Goal: Register for event/course

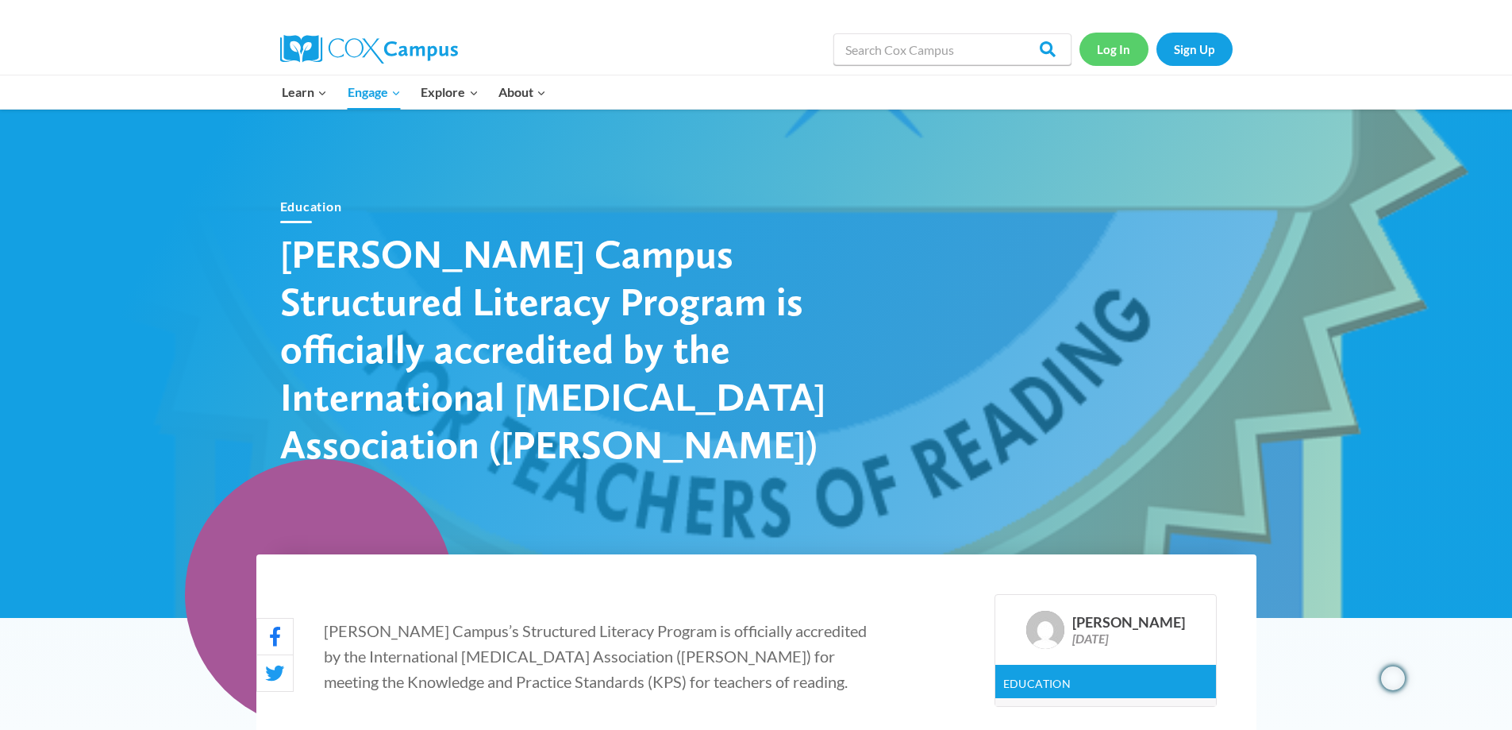
click at [1120, 49] on link "Log In" at bounding box center [1114, 49] width 69 height 33
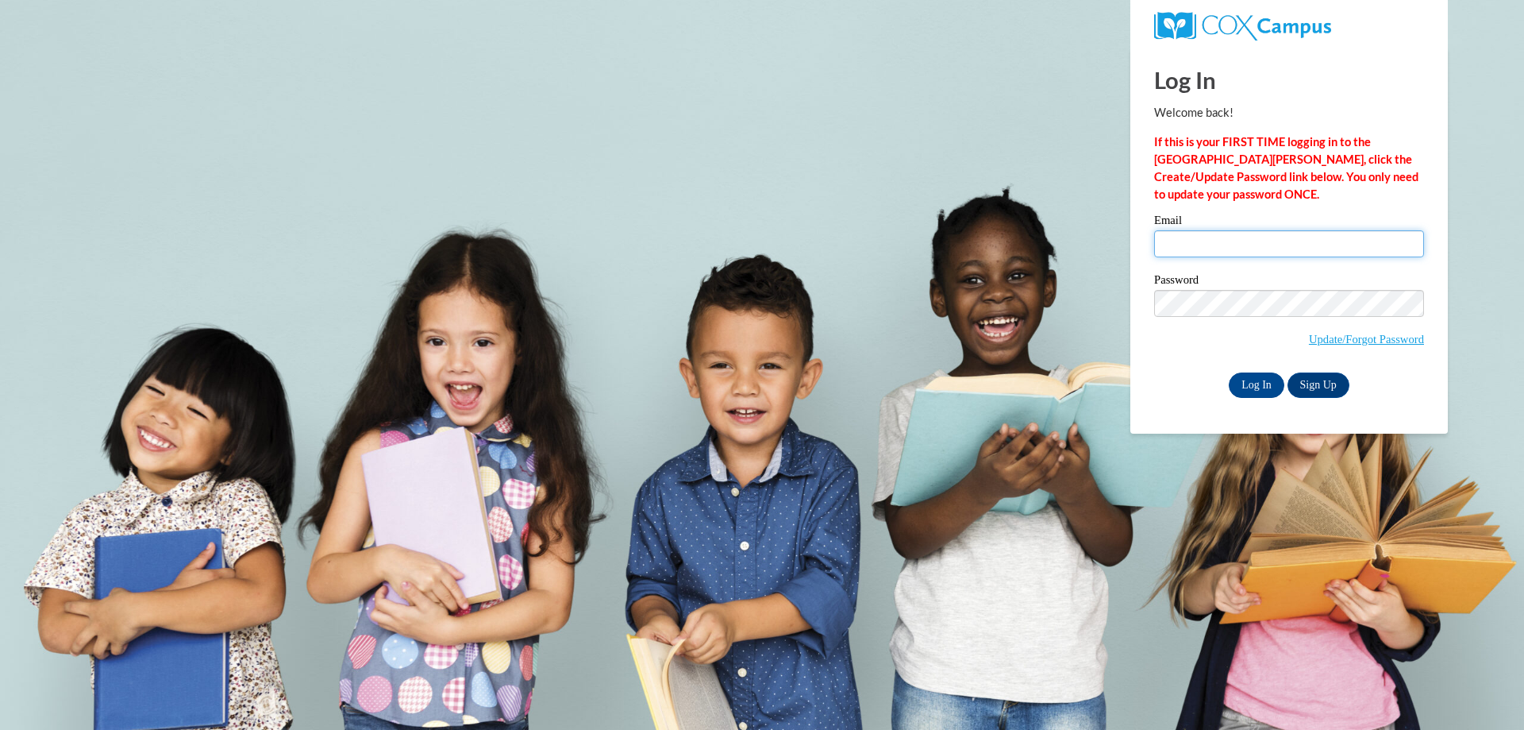
click at [1218, 239] on input "Email" at bounding box center [1289, 243] width 270 height 27
type input "awachtel@littlechute.k12.wi.us"
click at [1318, 248] on input "awachtel@littlechute.k12.wi.us" at bounding box center [1289, 243] width 270 height 27
click at [1196, 382] on div "Log In Sign Up" at bounding box center [1289, 384] width 270 height 25
click at [1266, 383] on input "Log In" at bounding box center [1257, 384] width 56 height 25
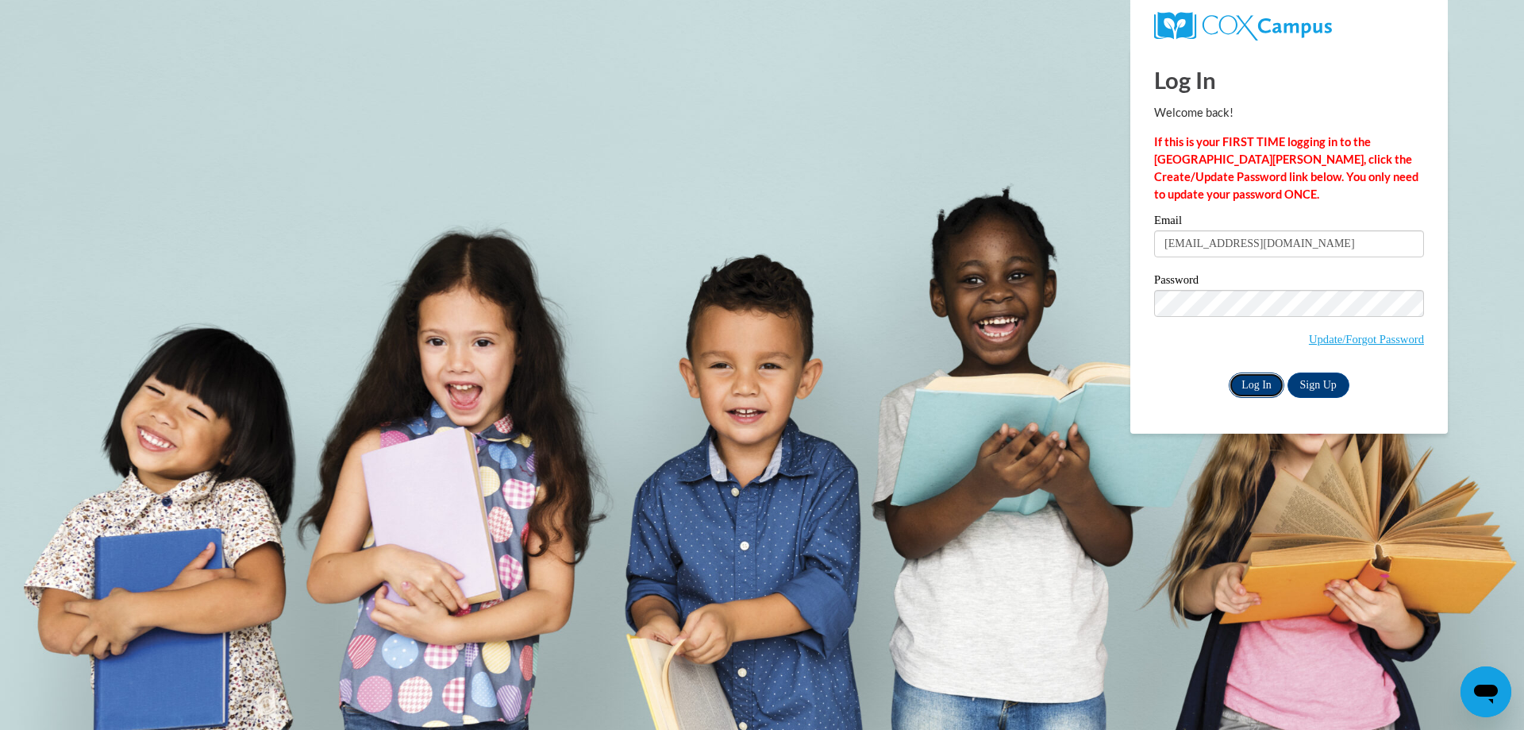
click at [1260, 389] on input "Log In" at bounding box center [1257, 384] width 56 height 25
click at [1250, 388] on input "Log In" at bounding box center [1257, 384] width 56 height 25
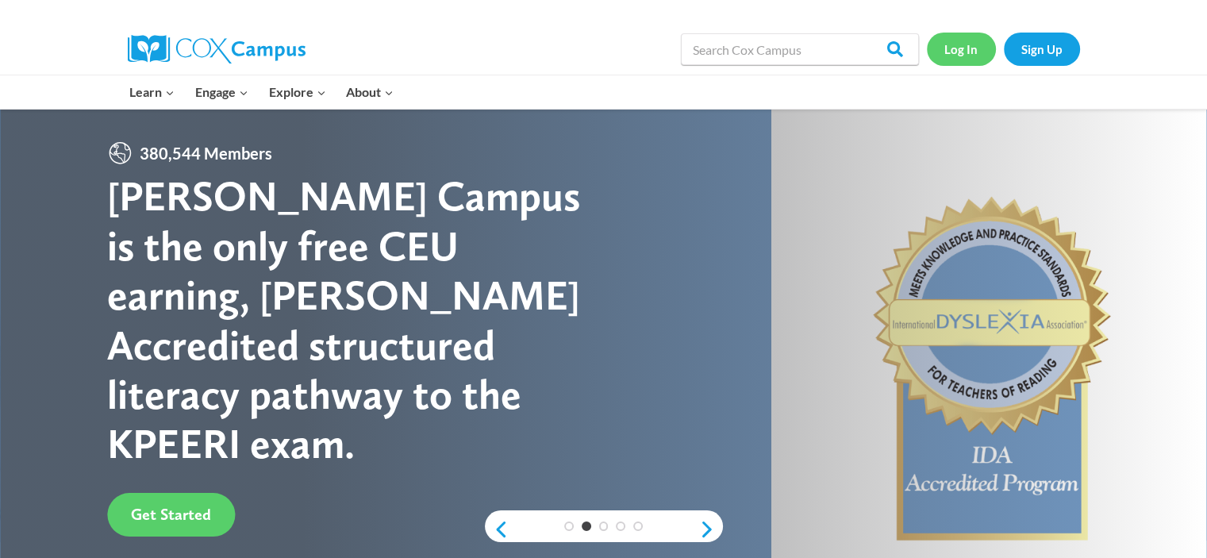
click at [968, 48] on link "Log In" at bounding box center [961, 49] width 69 height 33
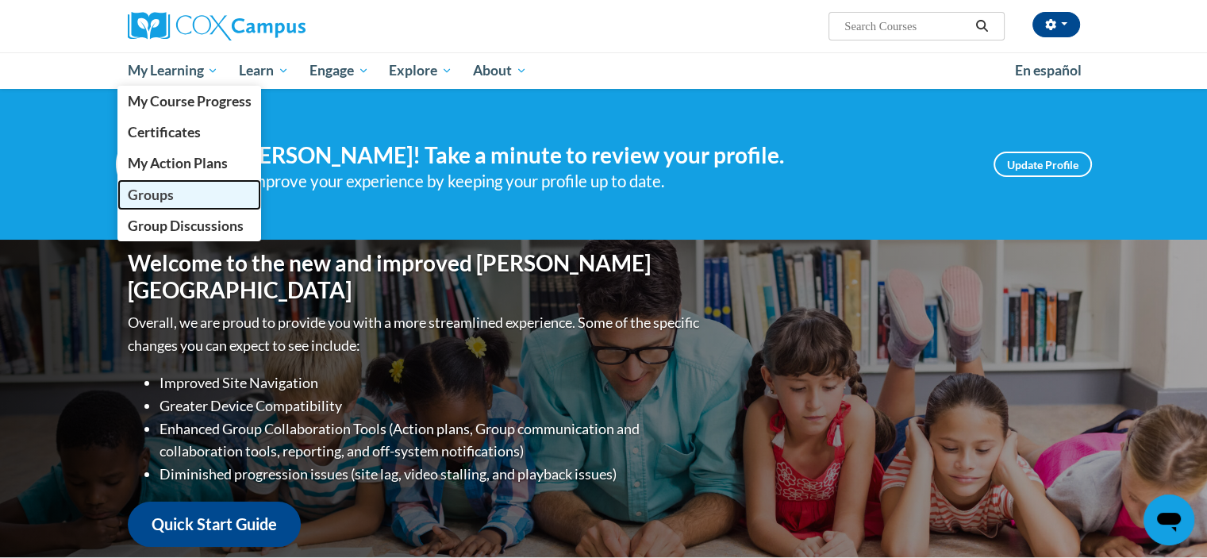
click at [141, 190] on span "Groups" at bounding box center [150, 195] width 46 height 17
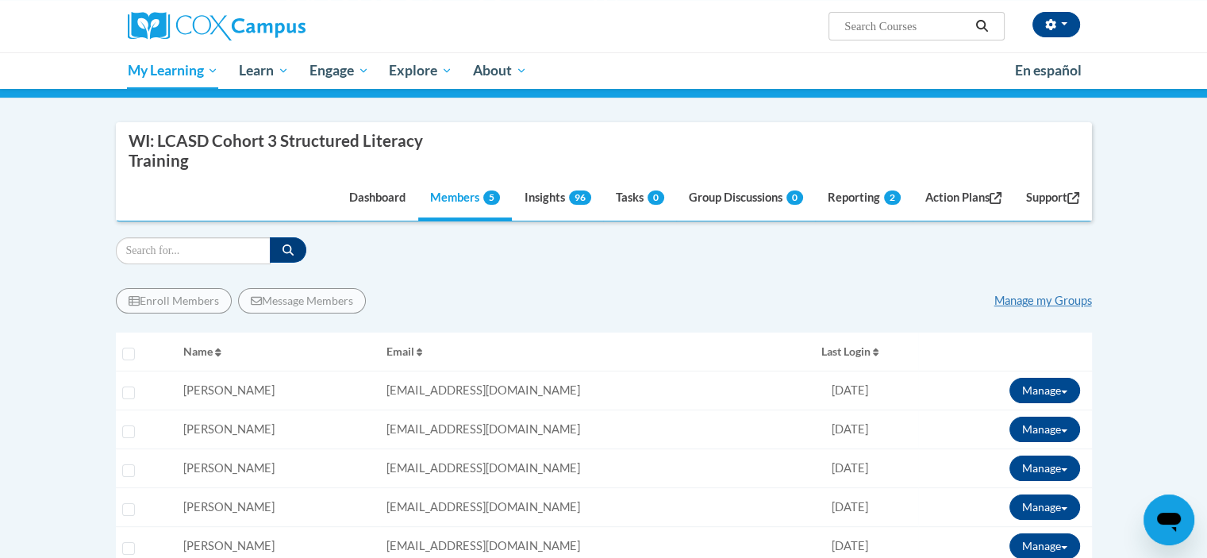
scroll to position [241, 0]
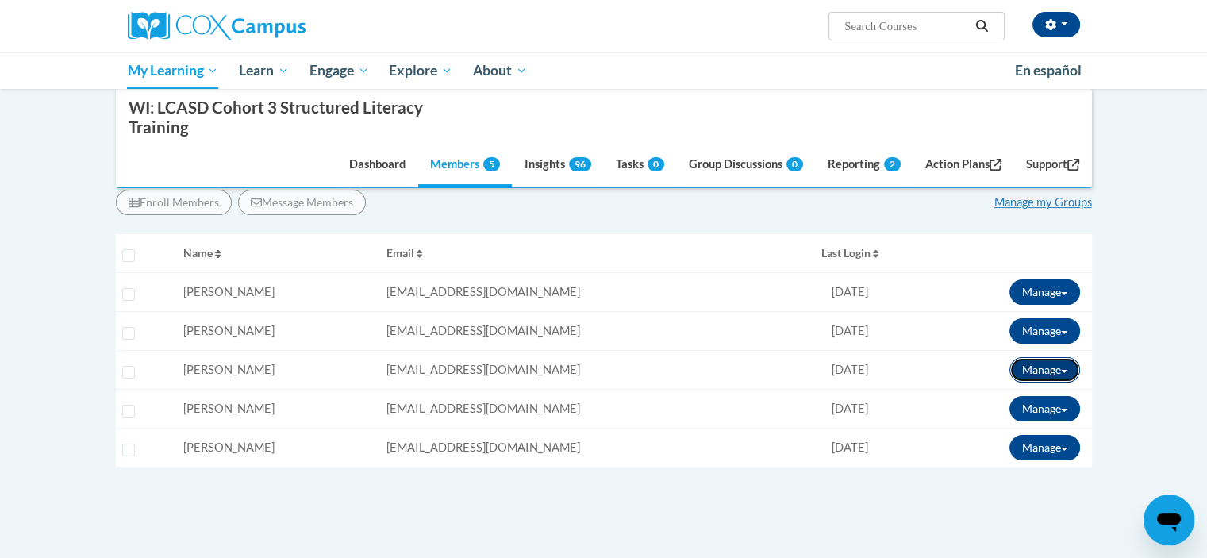
click at [1059, 368] on button "Manage" at bounding box center [1045, 369] width 71 height 25
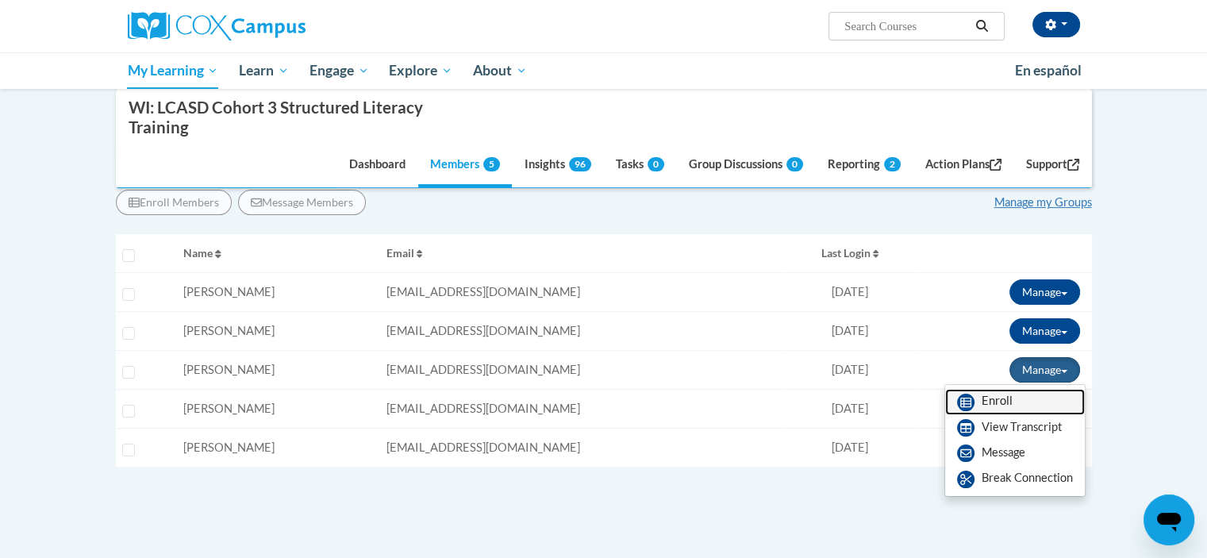
click at [995, 410] on link "Enroll" at bounding box center [1015, 401] width 140 height 25
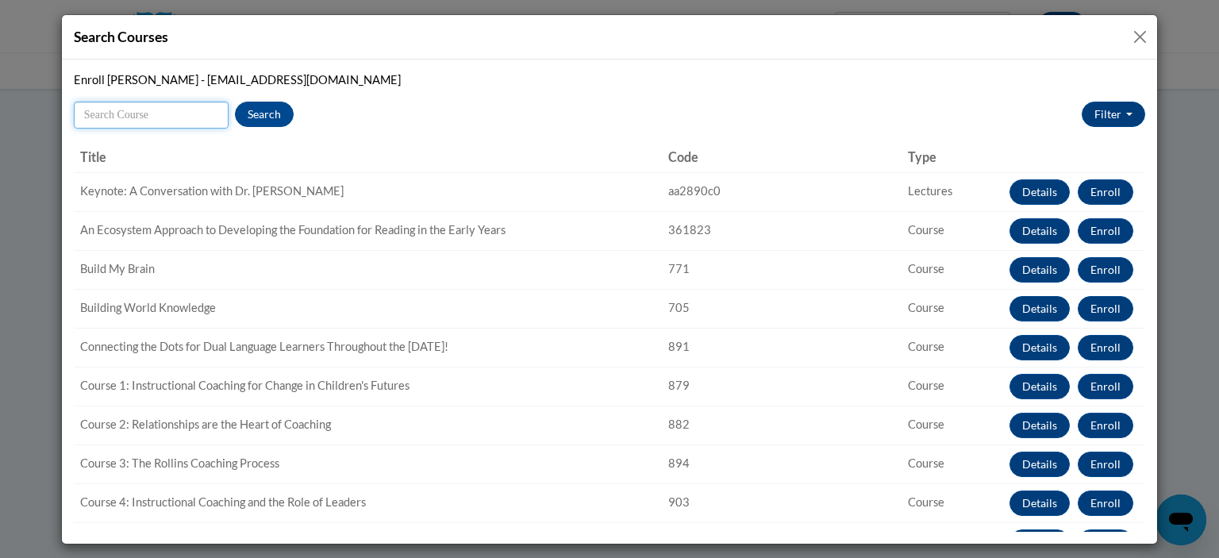
click at [156, 111] on input "Search" at bounding box center [151, 115] width 155 height 27
type input "structured literacy"
click at [279, 102] on button "Search" at bounding box center [264, 114] width 59 height 25
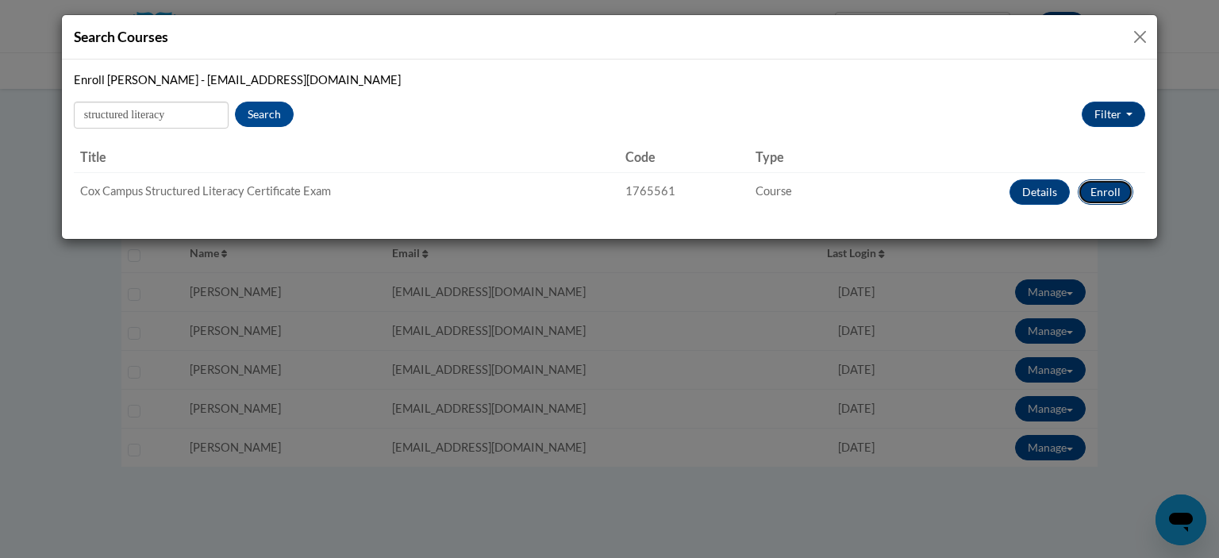
click at [1107, 183] on button "Enroll" at bounding box center [1106, 191] width 56 height 25
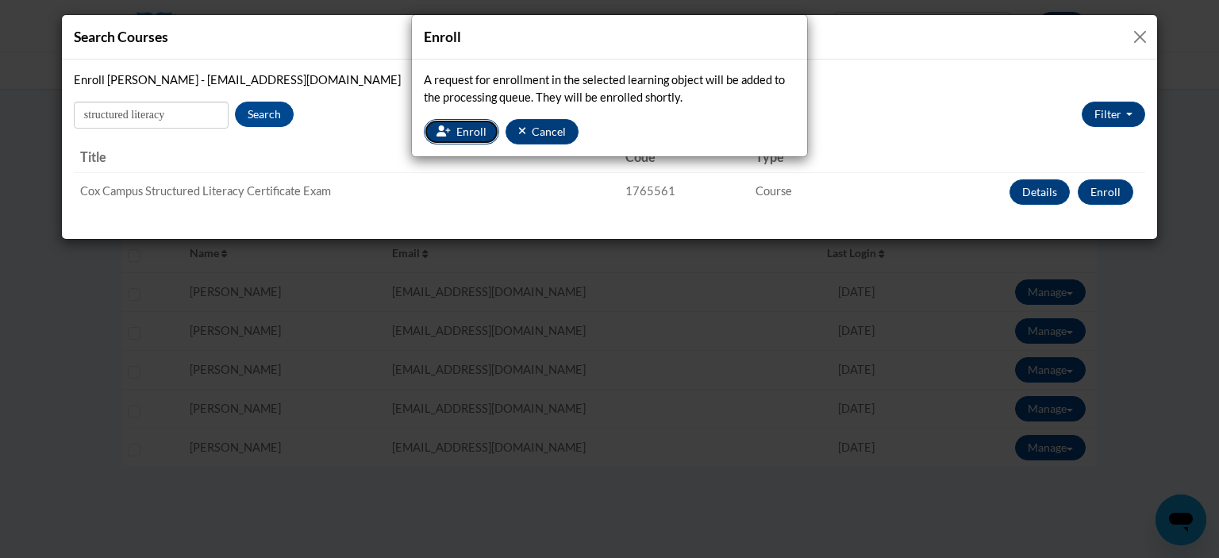
click at [461, 136] on span "Enroll" at bounding box center [471, 131] width 30 height 13
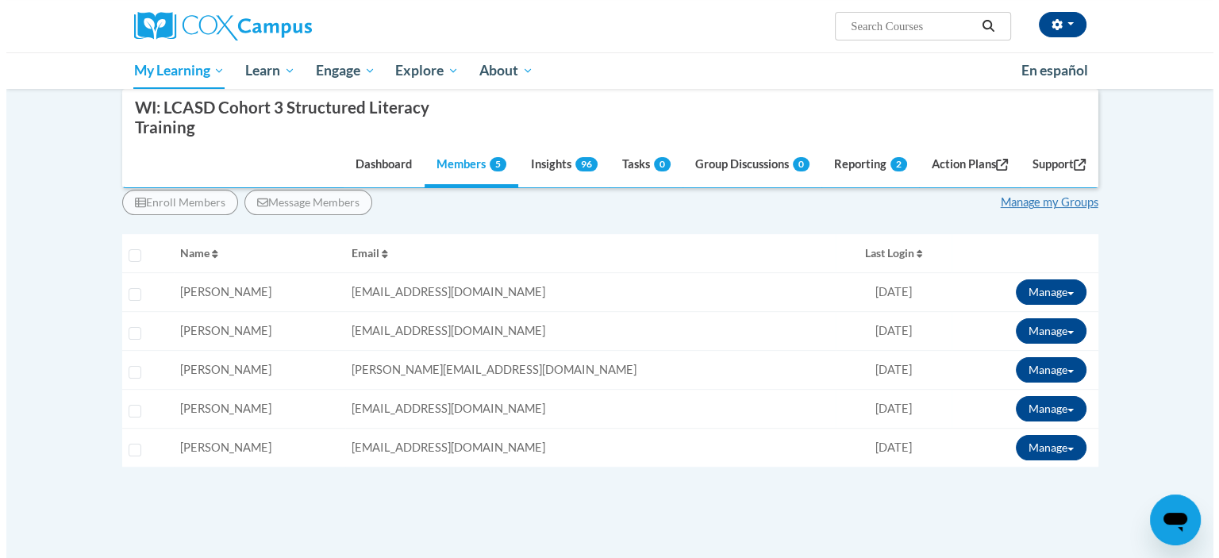
scroll to position [285, 0]
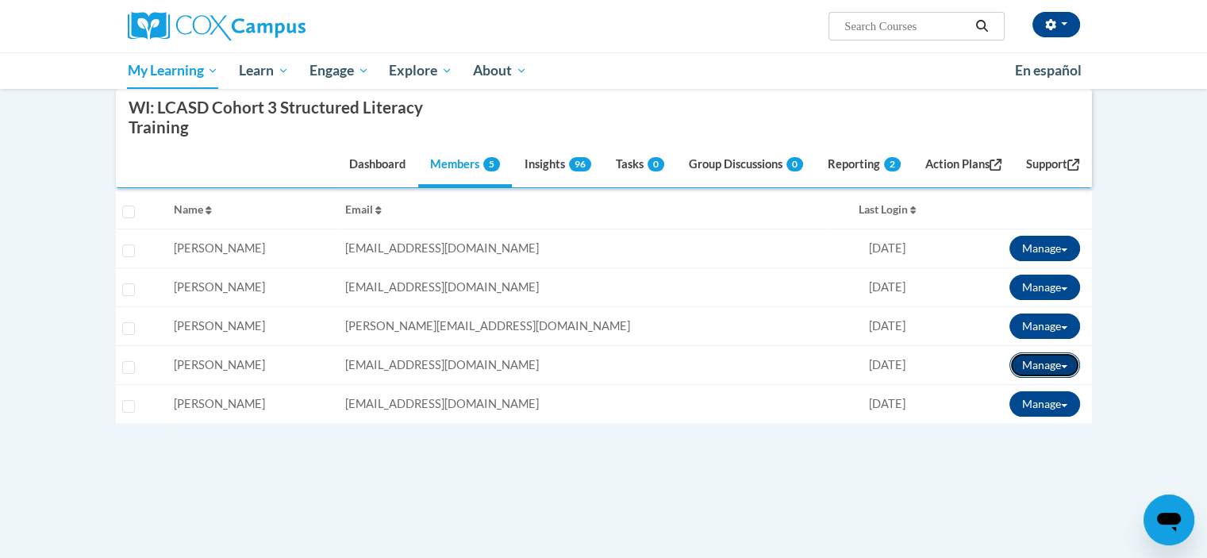
click at [1057, 370] on button "Manage" at bounding box center [1045, 364] width 71 height 25
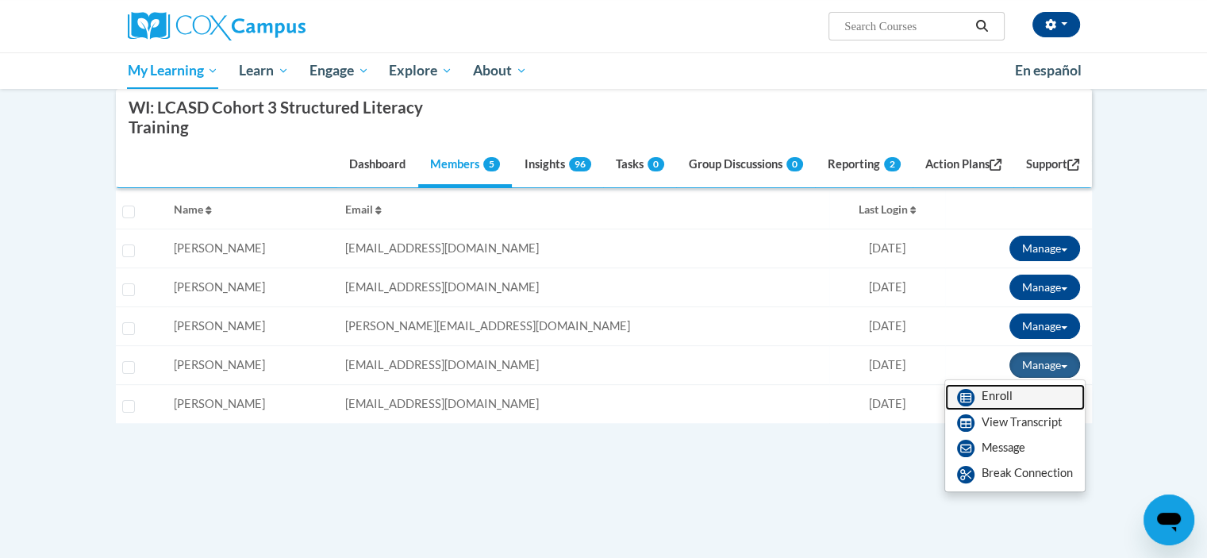
click at [987, 403] on link "Enroll" at bounding box center [1015, 396] width 140 height 25
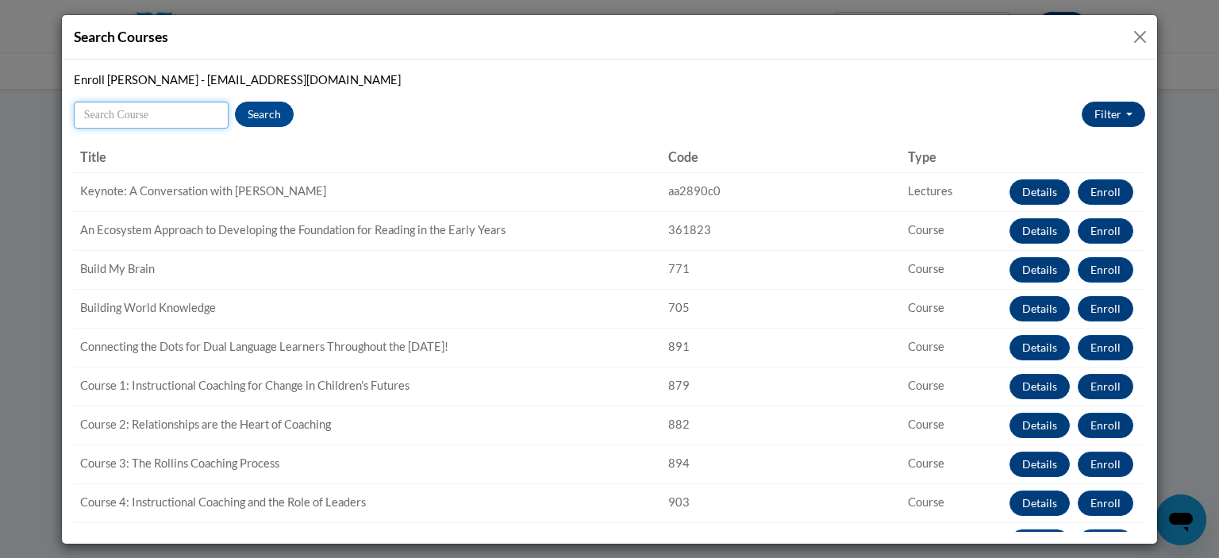
click at [202, 107] on input "Search" at bounding box center [151, 115] width 155 height 27
type input "struc"
click at [279, 115] on button "Search" at bounding box center [264, 114] width 59 height 25
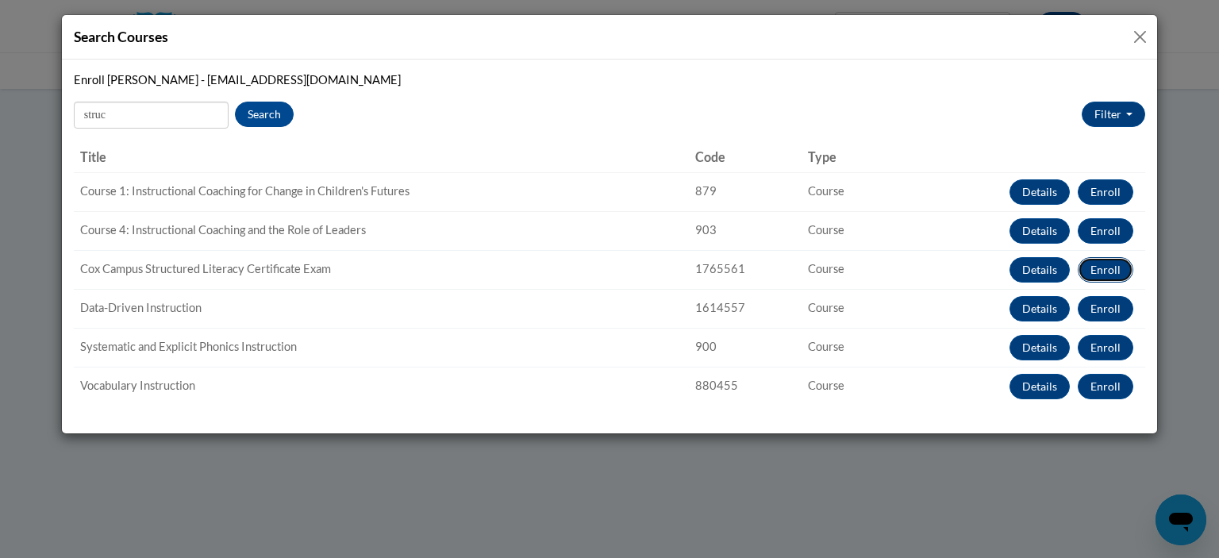
click at [1108, 275] on button "Enroll" at bounding box center [1106, 269] width 56 height 25
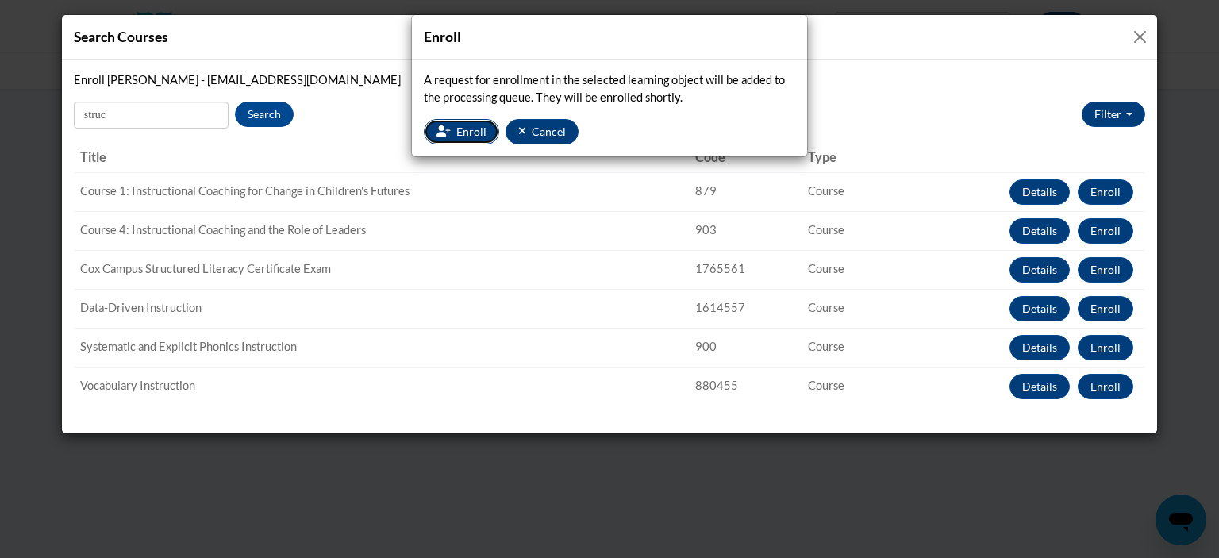
click at [452, 132] on button "Enroll" at bounding box center [461, 131] width 75 height 25
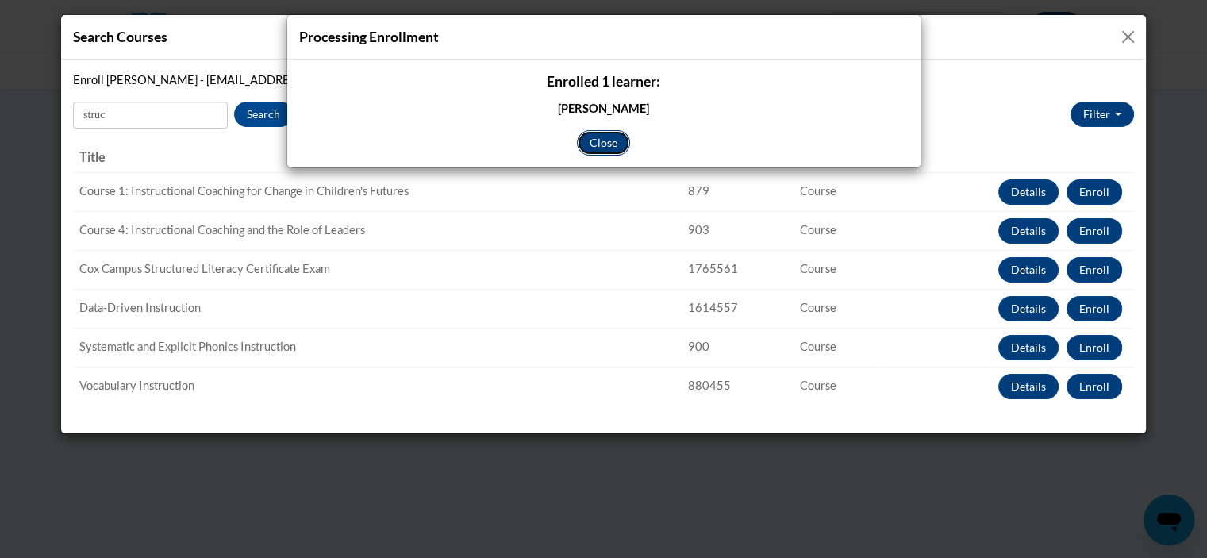
click at [591, 148] on button "Close" at bounding box center [603, 142] width 53 height 25
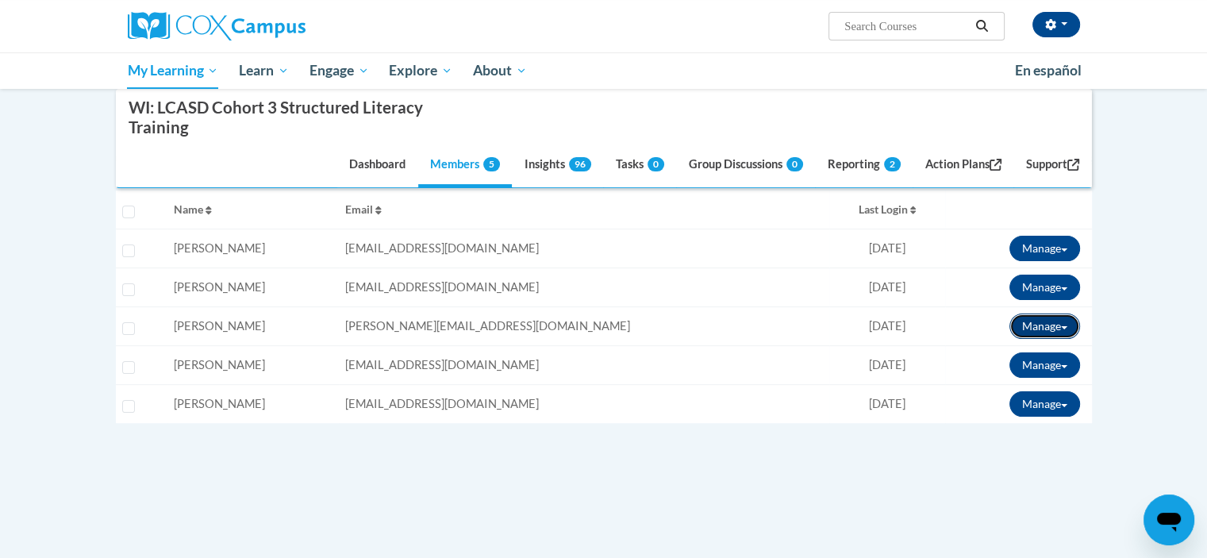
click at [1061, 321] on button "Manage" at bounding box center [1045, 326] width 71 height 25
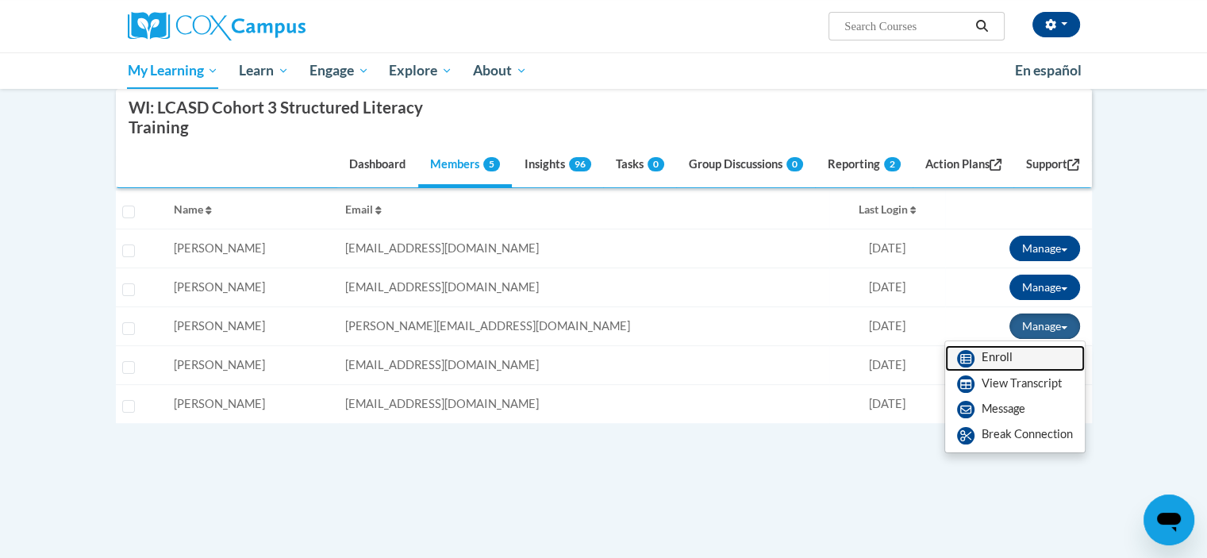
click at [1022, 358] on link "Enroll" at bounding box center [1015, 357] width 140 height 25
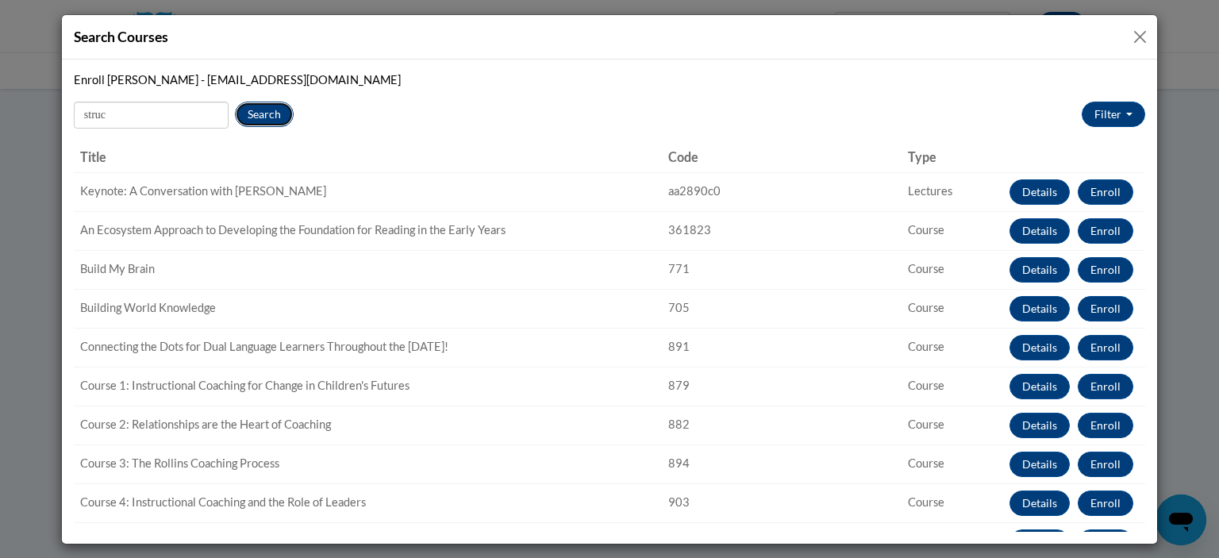
click at [275, 111] on button "Search" at bounding box center [264, 114] width 59 height 25
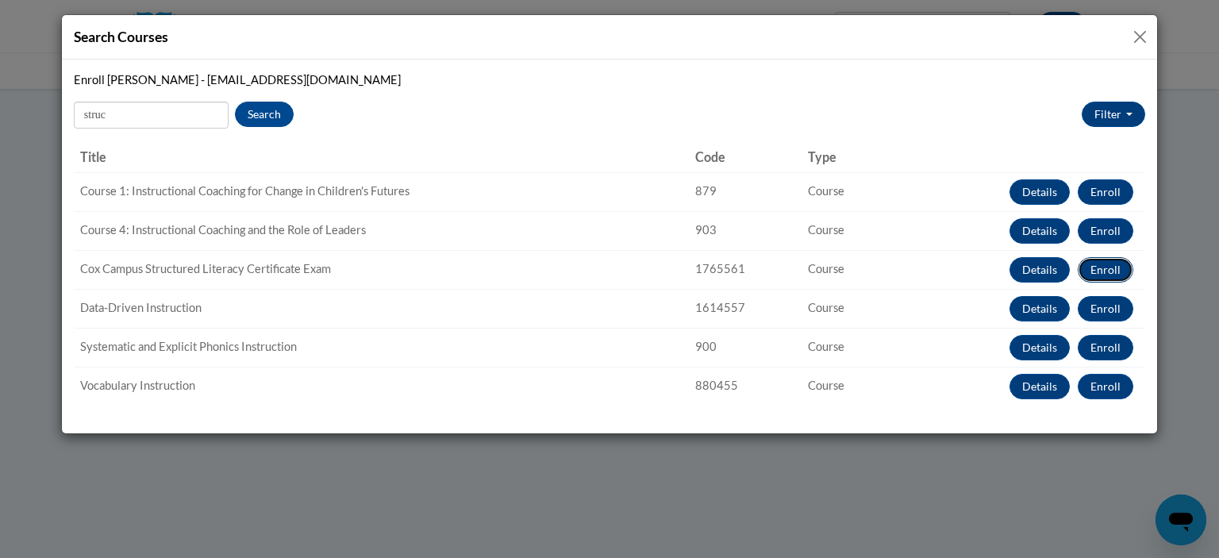
click at [1099, 271] on button "Enroll" at bounding box center [1106, 269] width 56 height 25
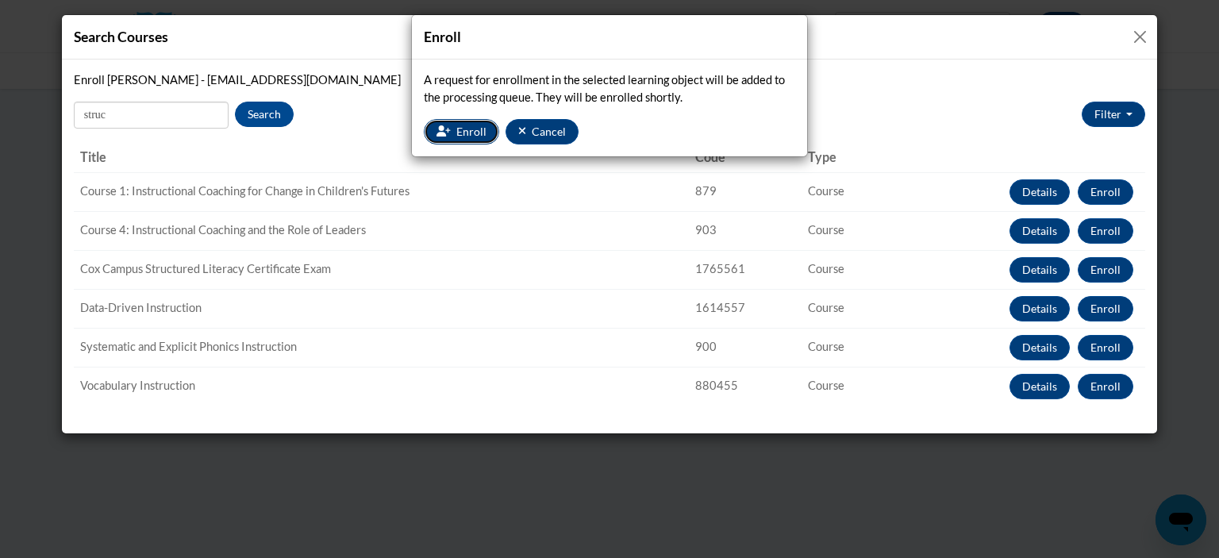
click at [464, 134] on span "Enroll" at bounding box center [471, 131] width 30 height 13
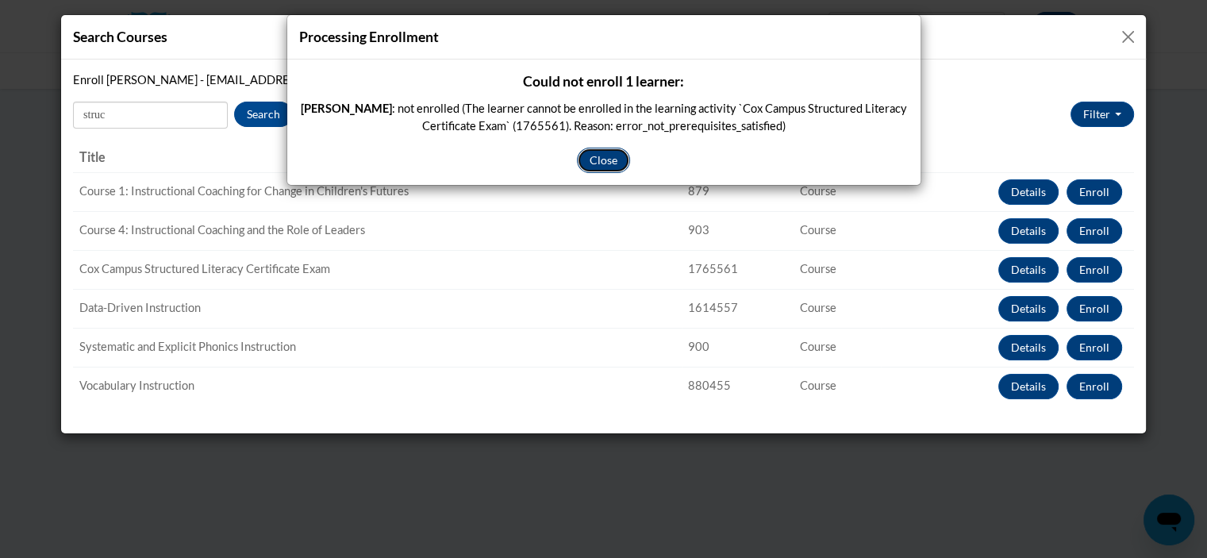
click at [618, 152] on button "Close" at bounding box center [603, 160] width 53 height 25
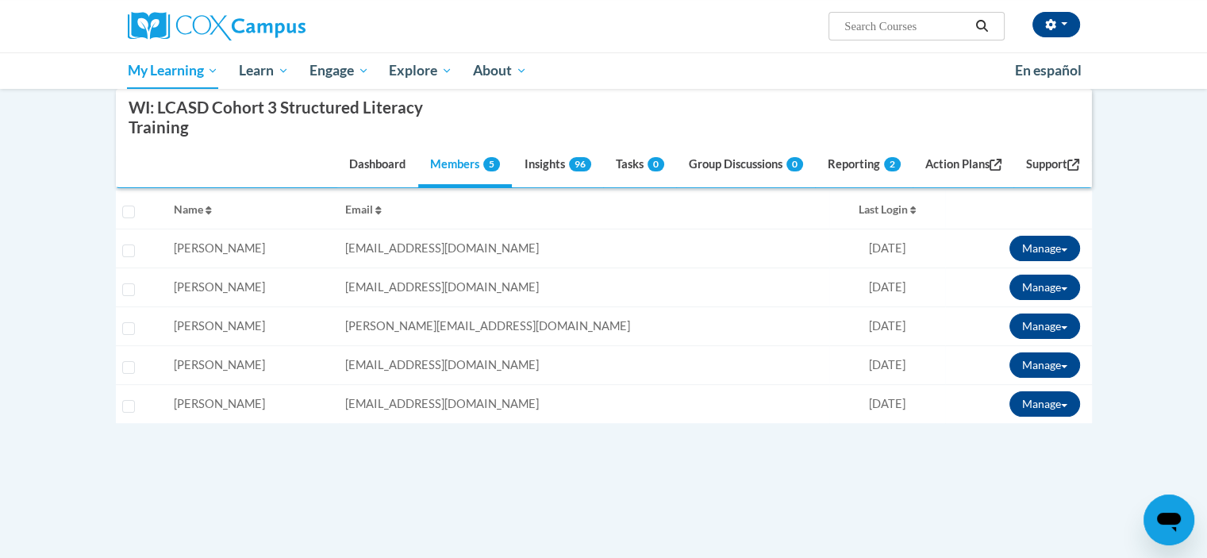
click at [595, 323] on td "Email: [PERSON_NAME][EMAIL_ADDRESS][DOMAIN_NAME]" at bounding box center [584, 326] width 491 height 39
click at [1064, 323] on button "Manage" at bounding box center [1045, 326] width 71 height 25
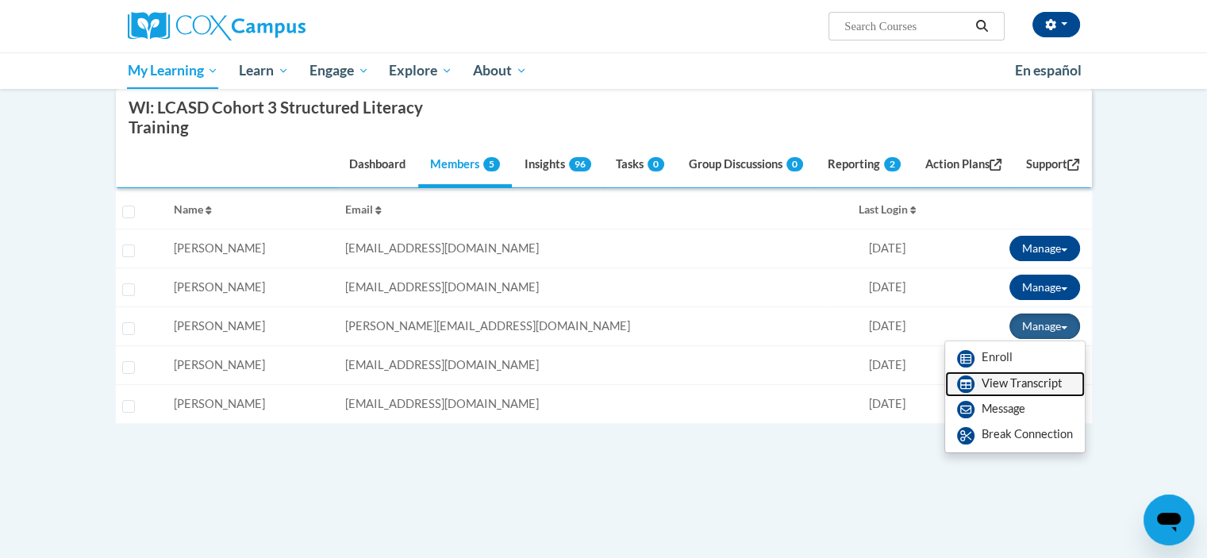
click at [1027, 388] on link "View Transcript" at bounding box center [1015, 384] width 140 height 25
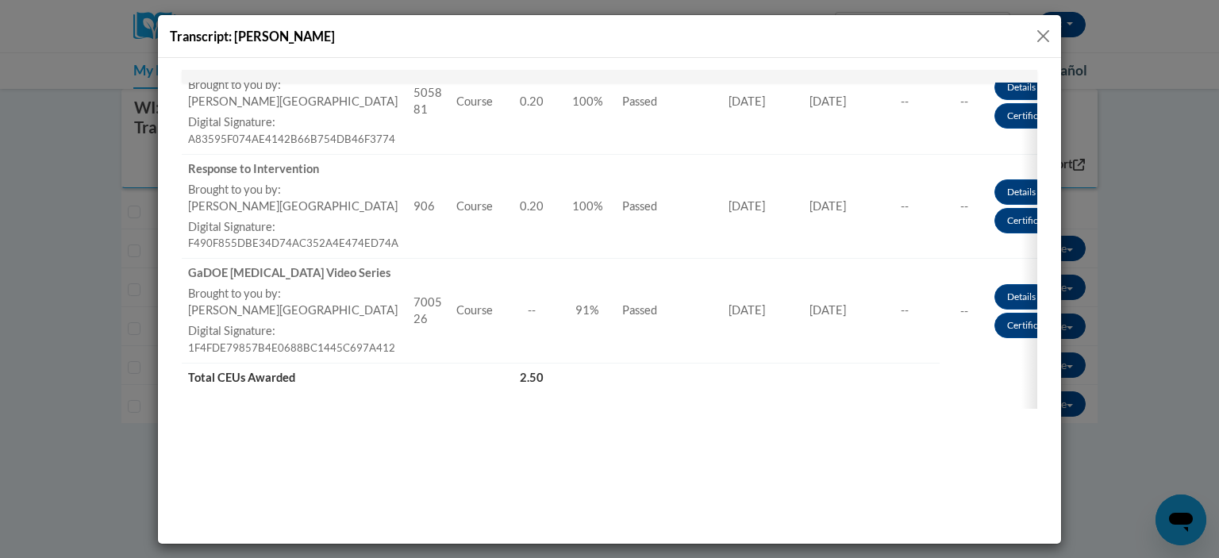
scroll to position [1142, 0]
click at [1052, 30] on button "Close" at bounding box center [1044, 36] width 20 height 20
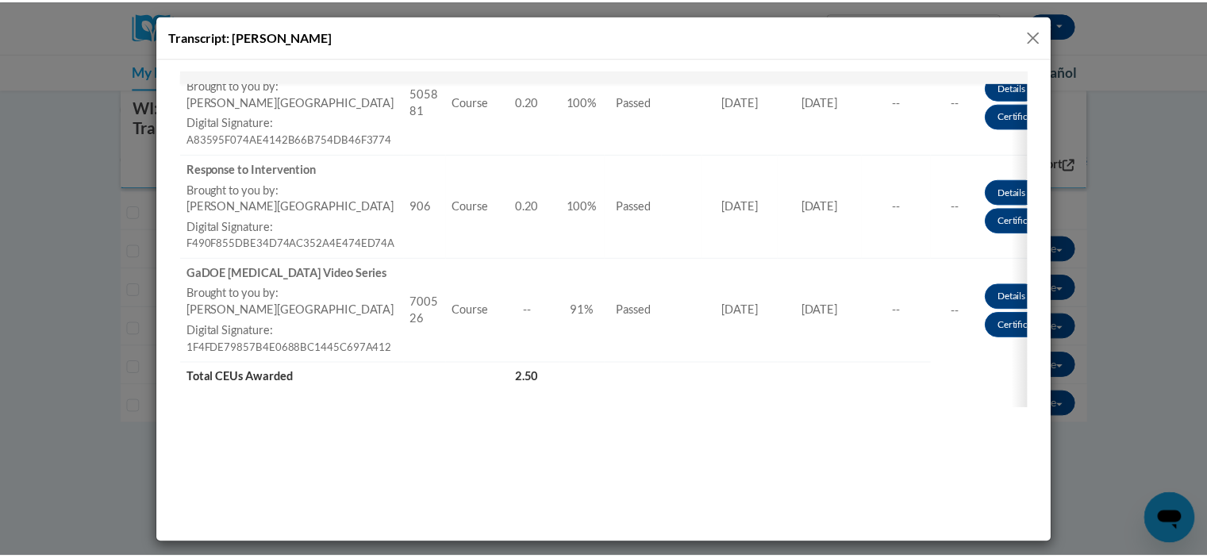
scroll to position [0, 0]
